Goal: Information Seeking & Learning: Learn about a topic

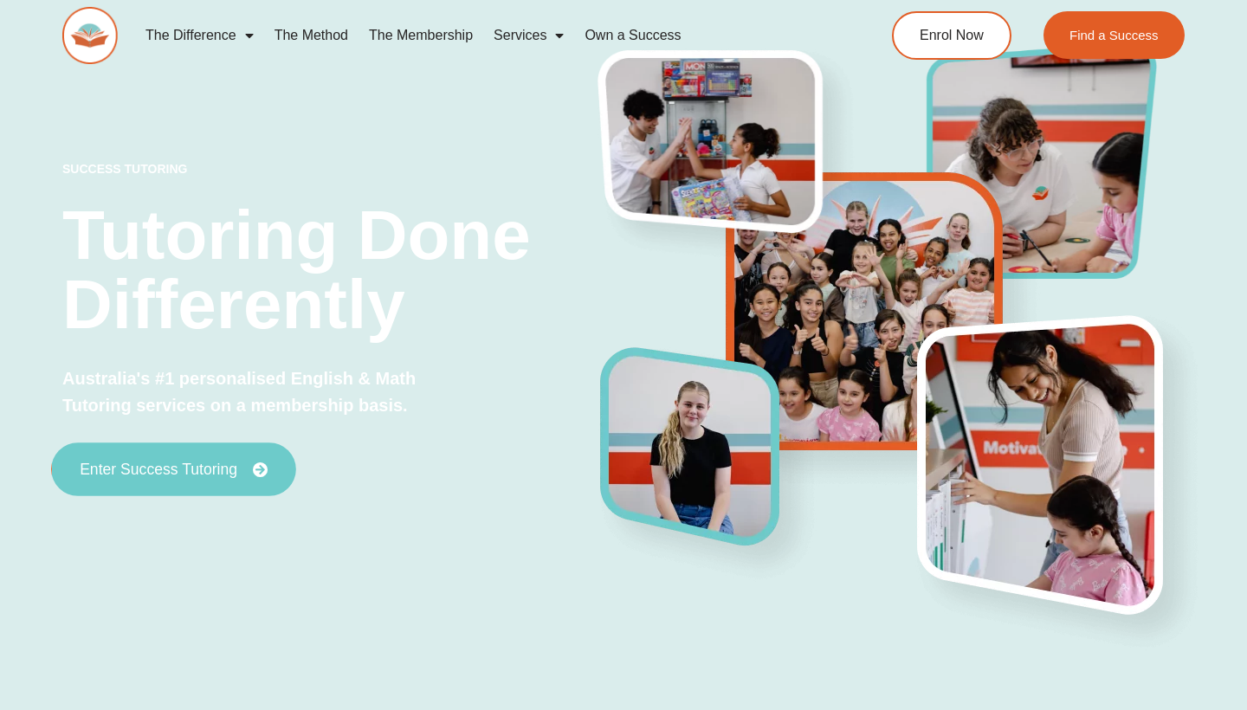
click at [220, 473] on span "Enter Success Tutoring" at bounding box center [159, 469] width 158 height 16
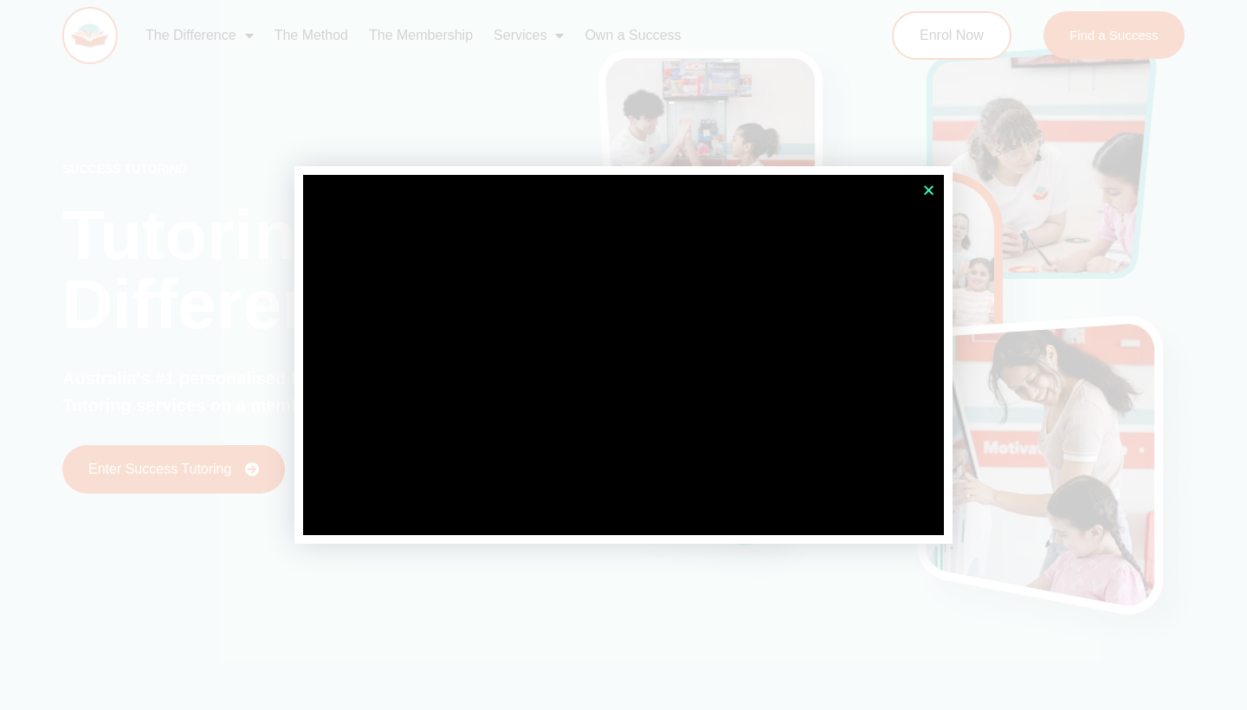
click at [932, 189] on icon "Close" at bounding box center [928, 190] width 13 height 13
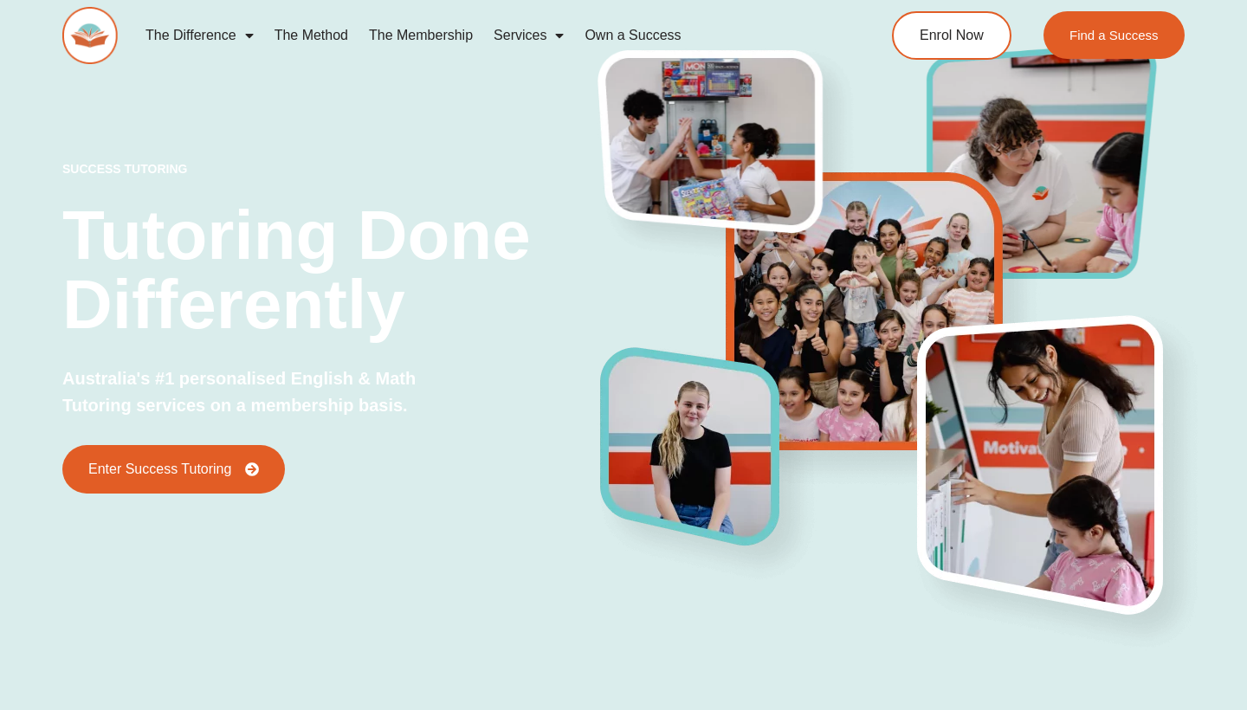
click at [251, 39] on span "Menu" at bounding box center [244, 35] width 17 height 31
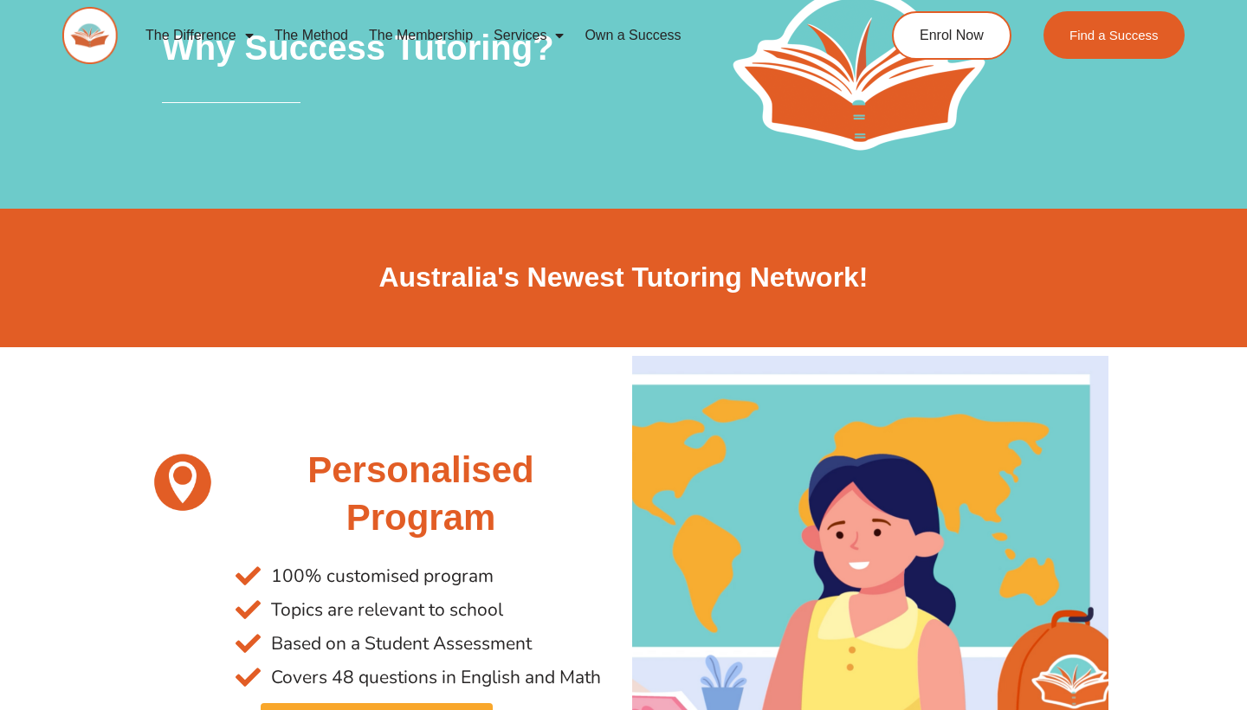
click at [333, 28] on link "The Method" at bounding box center [311, 36] width 94 height 40
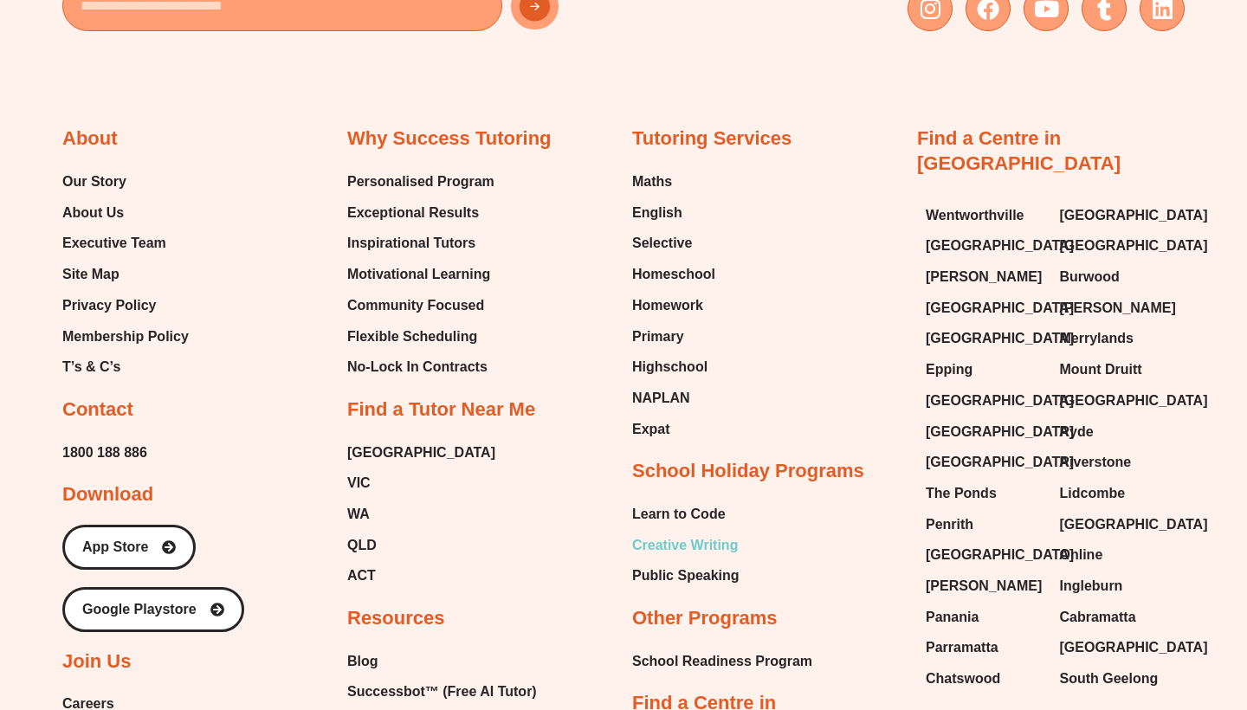
scroll to position [3740, 0]
click at [661, 324] on span "Primary" at bounding box center [658, 337] width 52 height 26
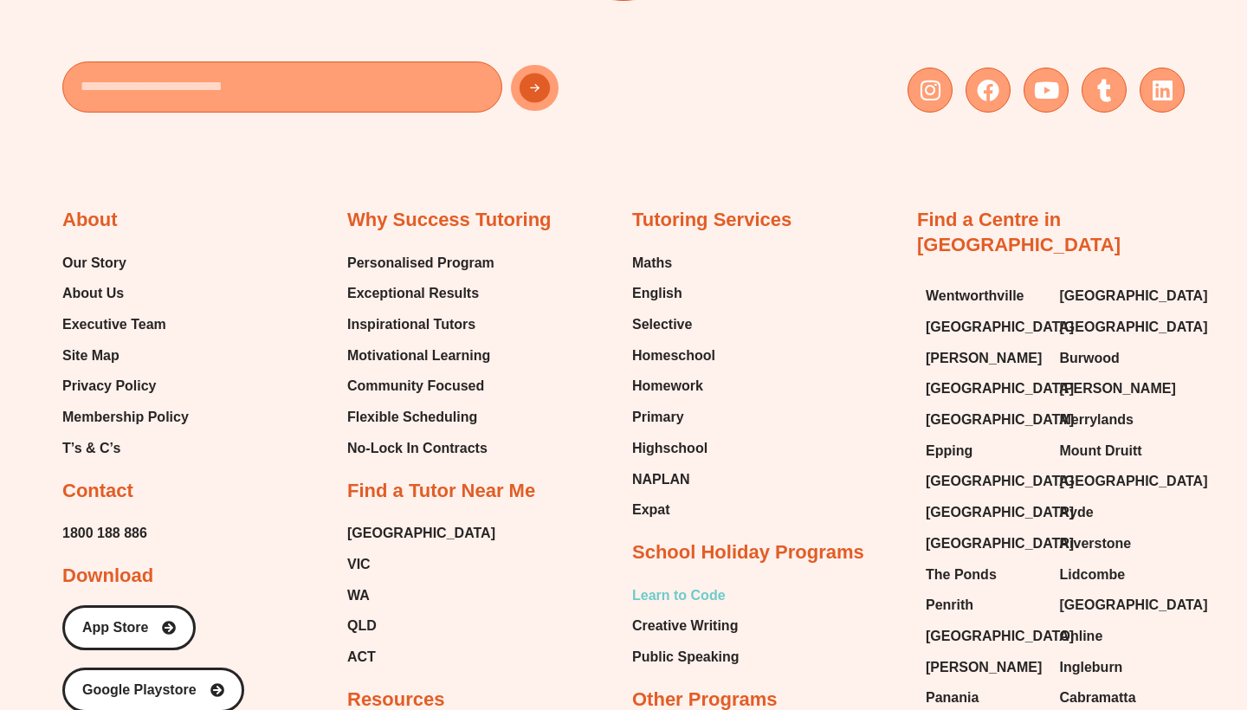
scroll to position [4753, 0]
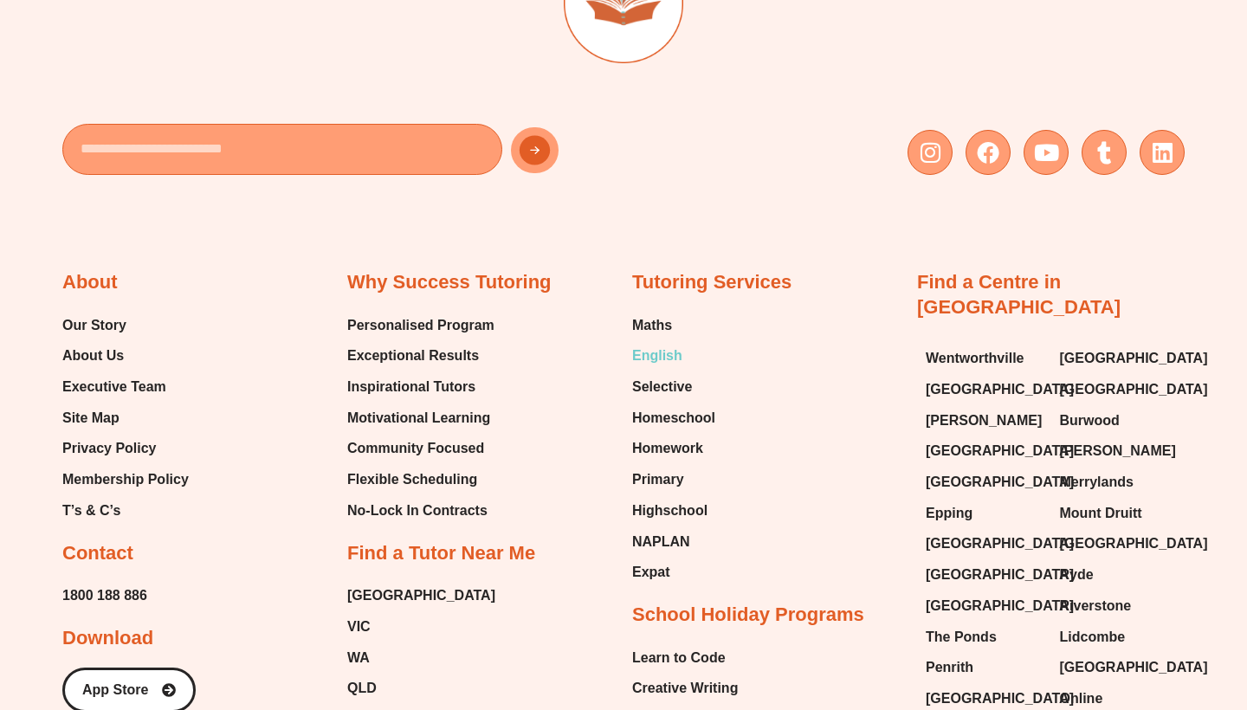
click at [654, 351] on span "English" at bounding box center [657, 356] width 50 height 26
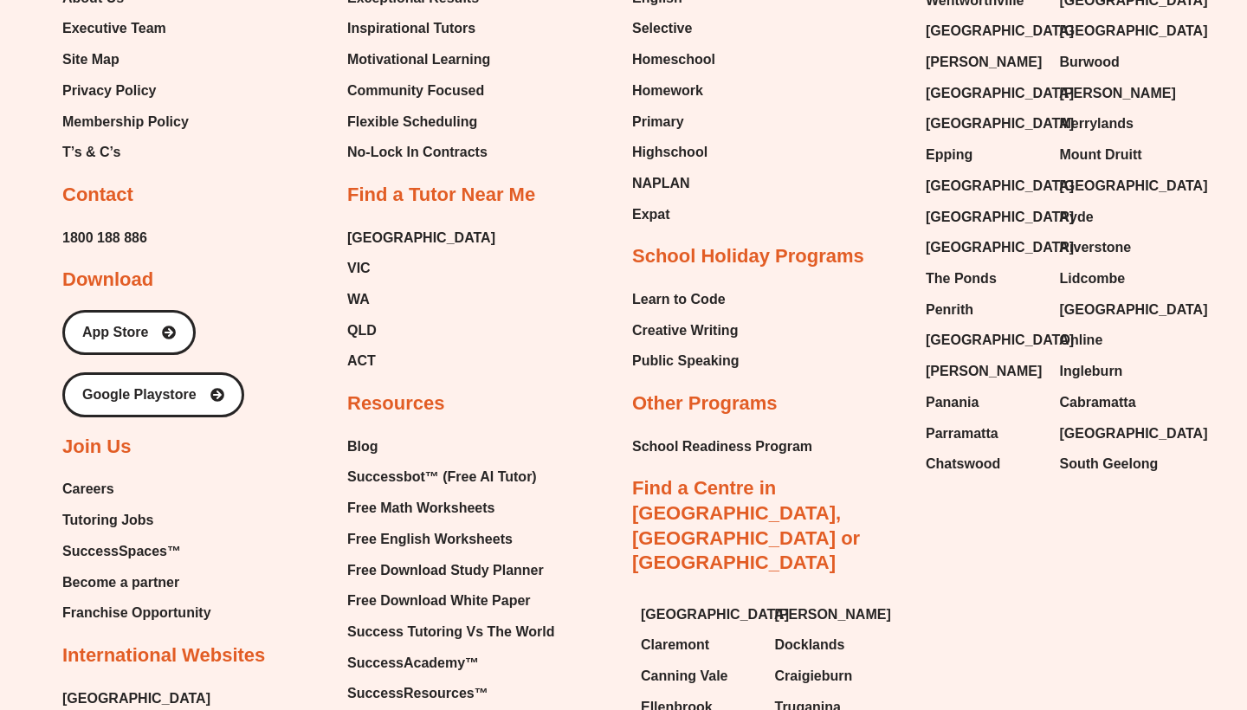
scroll to position [6679, 0]
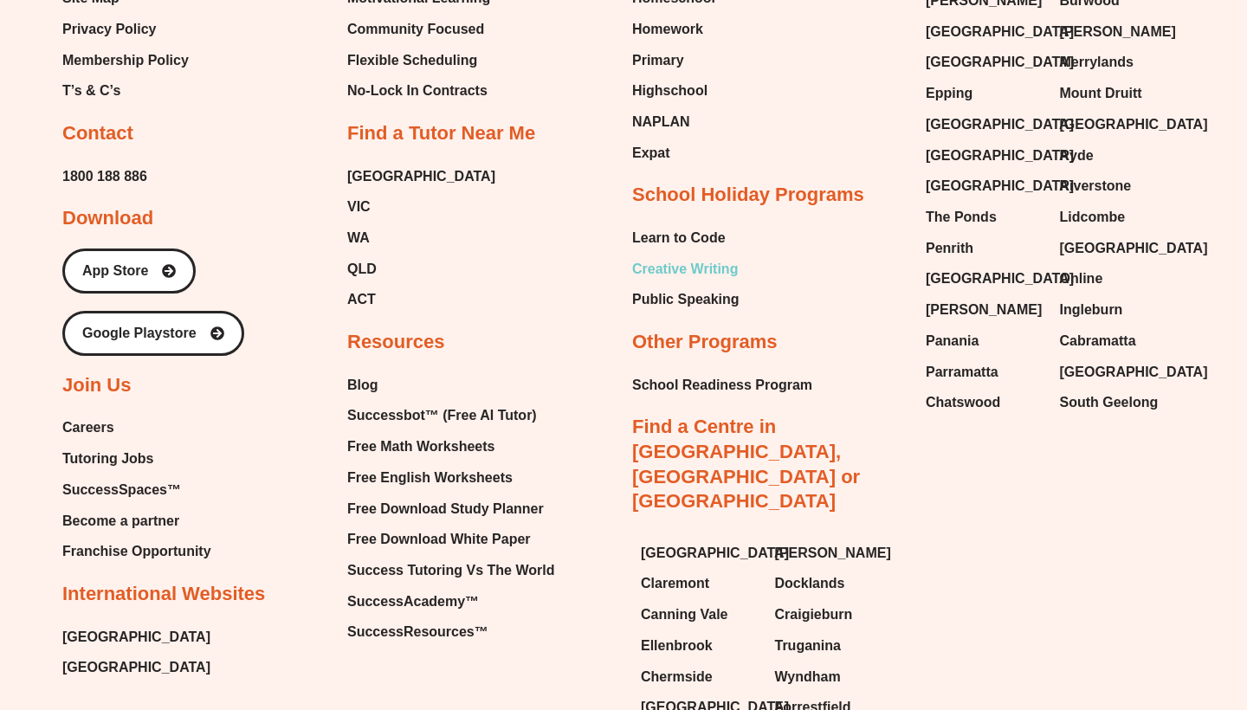
click at [721, 256] on span "Creative Writing" at bounding box center [685, 269] width 106 height 26
